Goal: Information Seeking & Learning: Learn about a topic

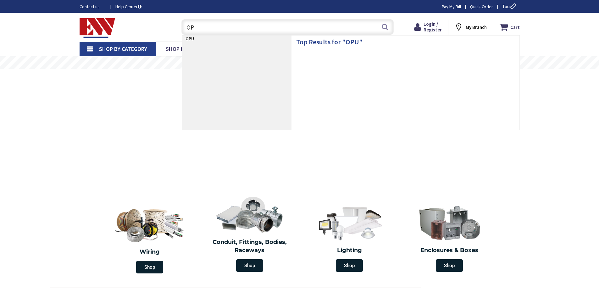
type input "O"
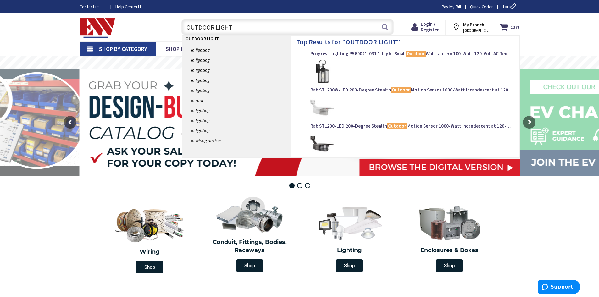
type input "OUTDOOR LIGHTS"
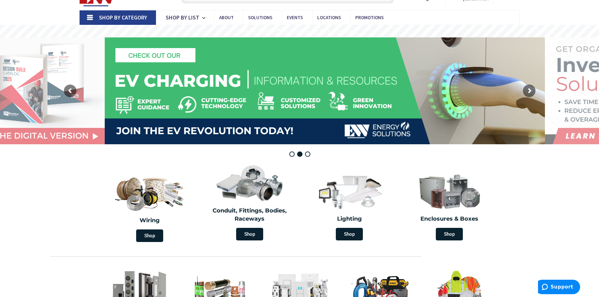
scroll to position [126, 0]
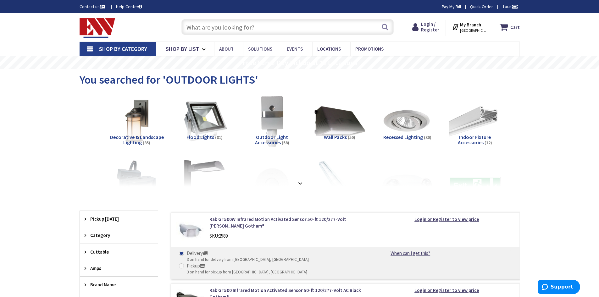
scroll to position [31, 0]
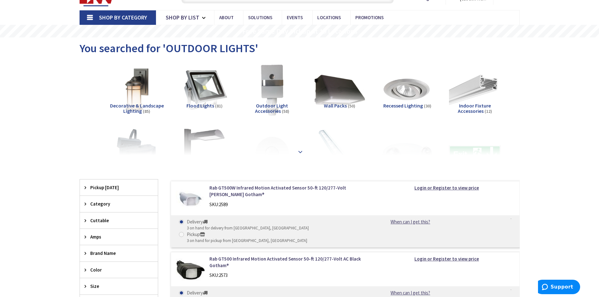
click at [303, 154] on strong at bounding box center [301, 151] width 8 height 7
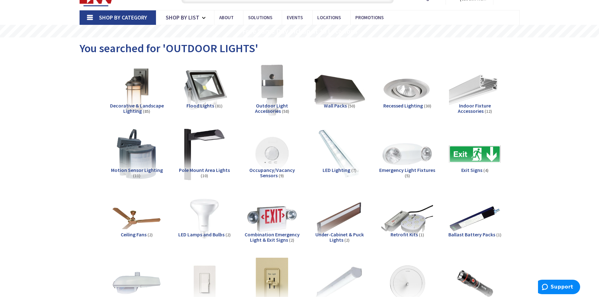
click at [138, 103] on span "Decorative & Landscape Lighting" at bounding box center [137, 109] width 54 height 12
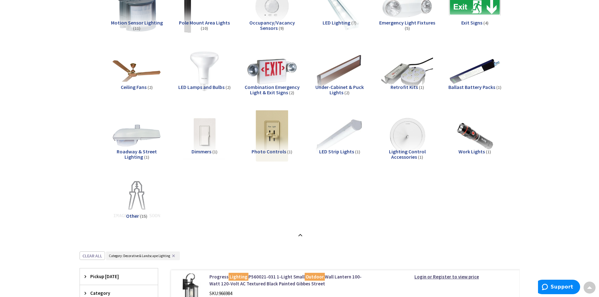
scroll to position [210, 0]
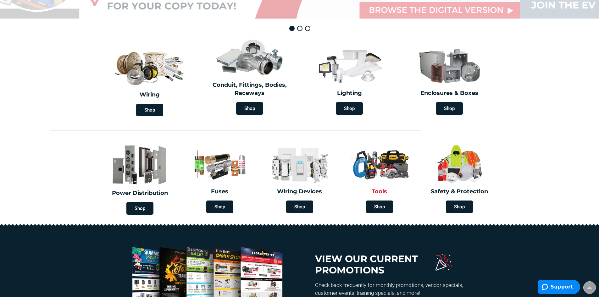
scroll to position [63, 0]
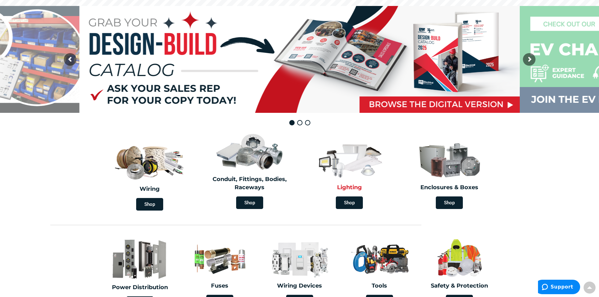
click at [348, 160] on img at bounding box center [349, 159] width 72 height 42
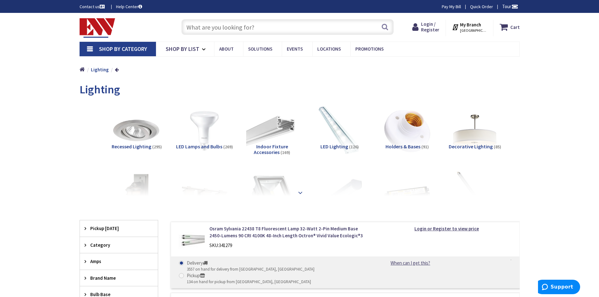
click at [299, 190] on strong at bounding box center [301, 192] width 8 height 7
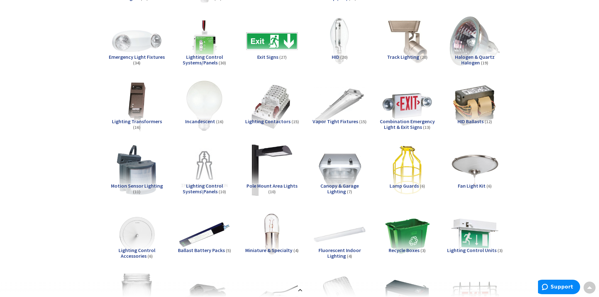
scroll to position [157, 0]
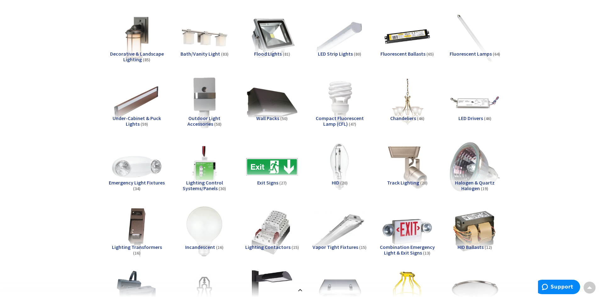
click at [216, 118] on span "Outdoor Light Accessories" at bounding box center [204, 121] width 33 height 12
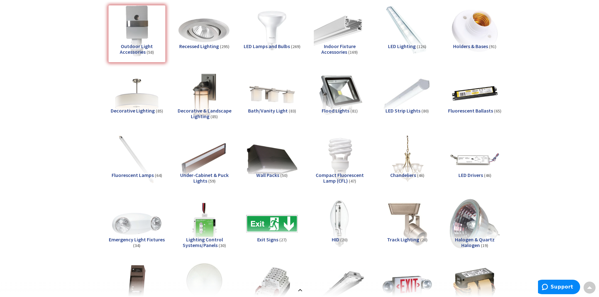
scroll to position [37, 0]
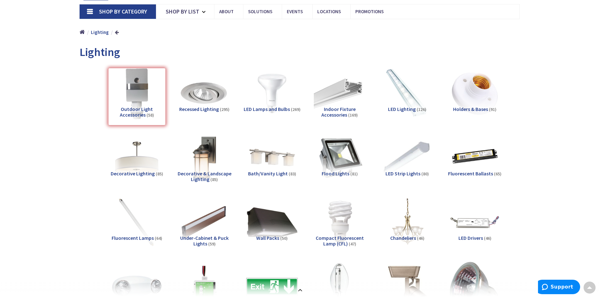
click at [116, 32] on link at bounding box center [117, 32] width 4 height 5
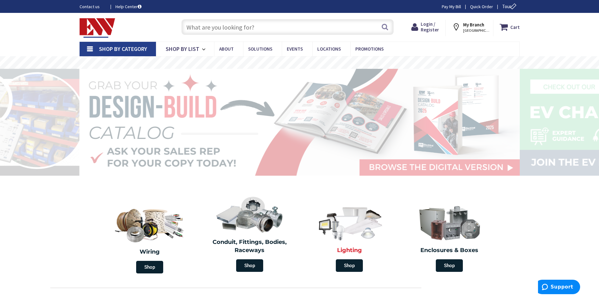
click at [343, 221] on img at bounding box center [349, 222] width 72 height 42
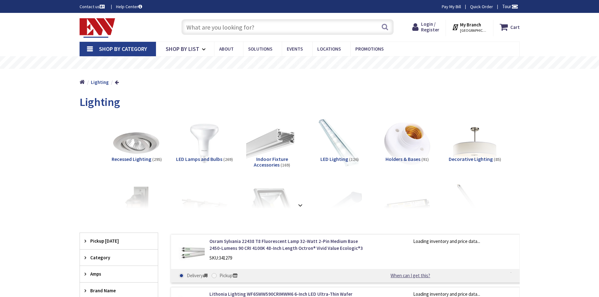
scroll to position [94, 0]
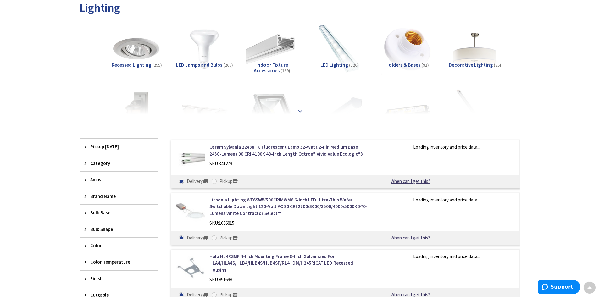
click at [305, 111] on div at bounding box center [299, 97] width 409 height 35
click at [300, 109] on strong at bounding box center [301, 111] width 8 height 7
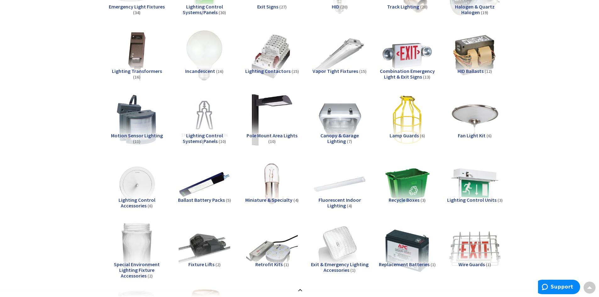
scroll to position [535, 0]
